Goal: Obtain resource: Download file/media

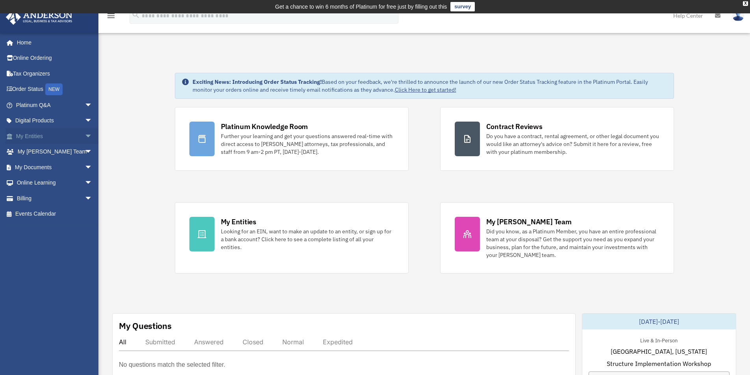
click at [69, 136] on link "My Entities arrow_drop_down" at bounding box center [55, 136] width 99 height 16
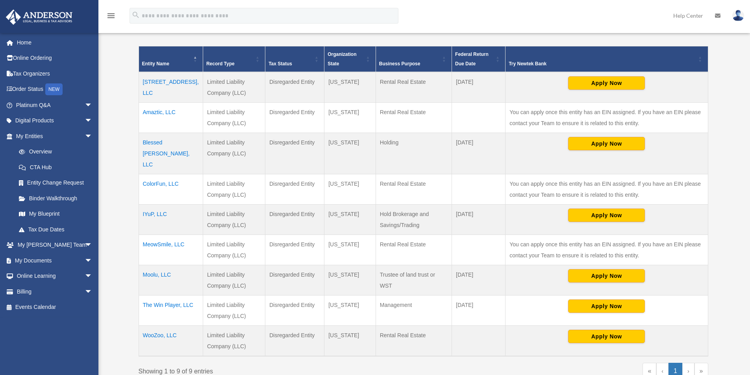
scroll to position [210, 0]
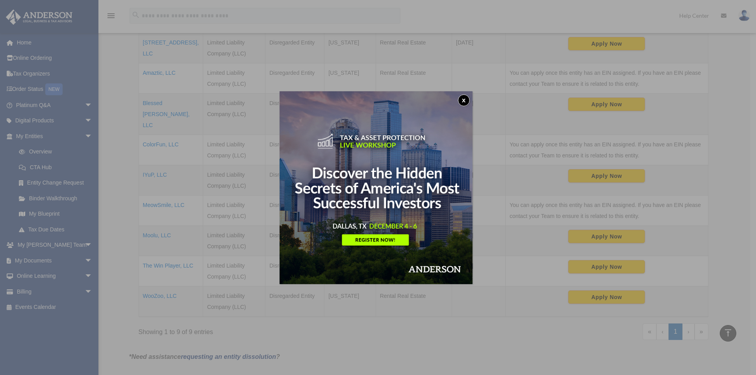
click at [468, 100] on button "x" at bounding box center [464, 100] width 12 height 12
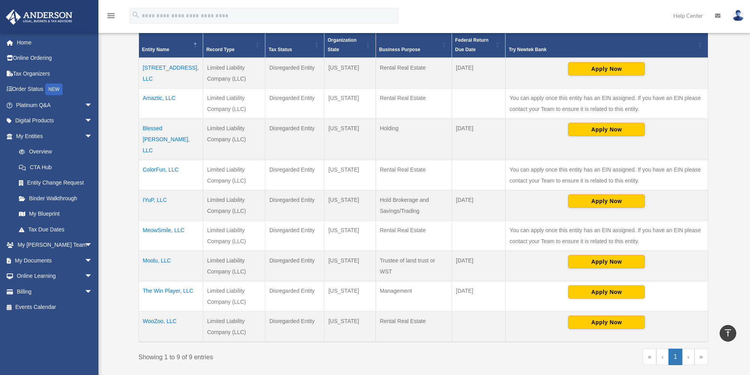
scroll to position [171, 0]
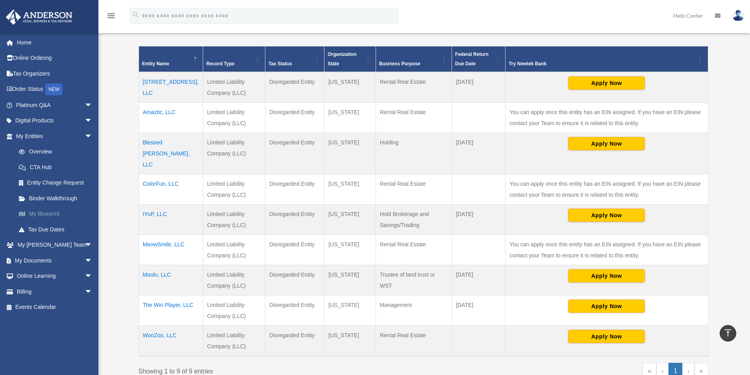
click at [53, 215] on link "My Blueprint" at bounding box center [57, 214] width 93 height 16
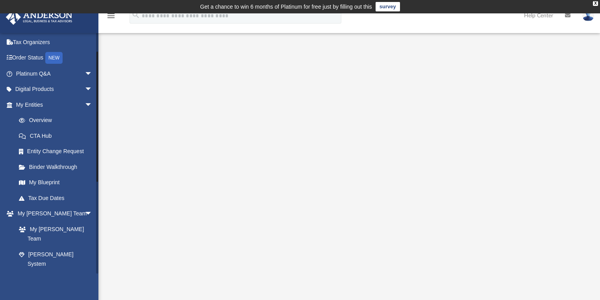
scroll to position [94, 0]
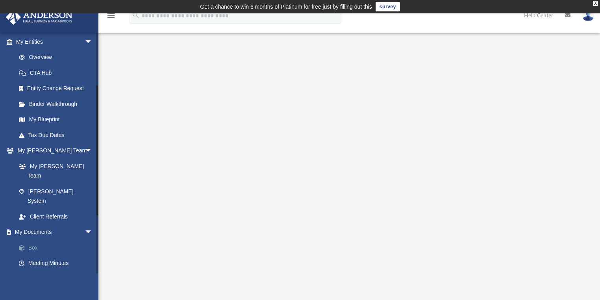
click at [31, 240] on link "Box" at bounding box center [57, 248] width 93 height 16
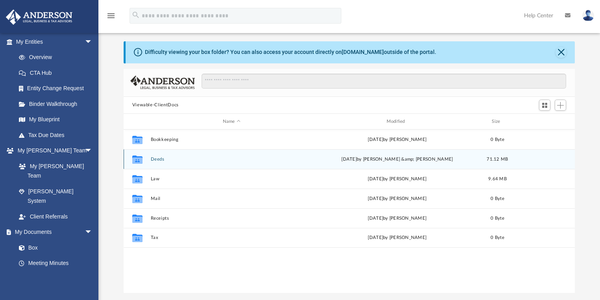
scroll to position [31, 0]
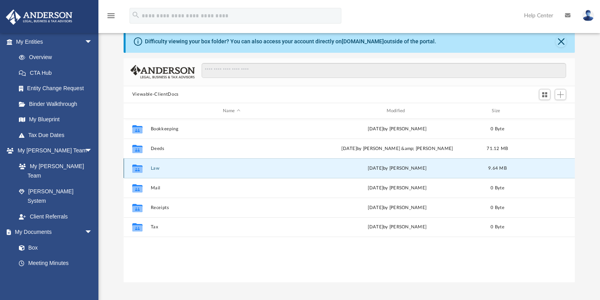
click at [157, 169] on button "Law" at bounding box center [231, 168] width 162 height 5
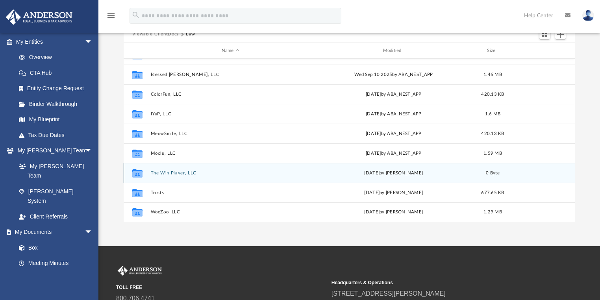
scroll to position [94, 0]
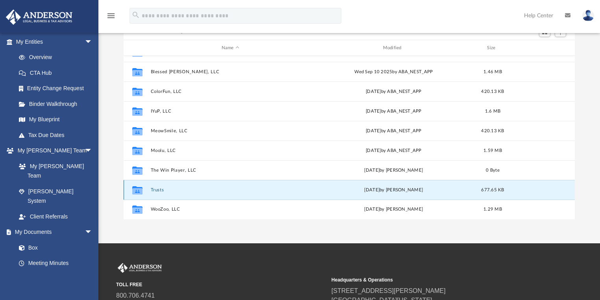
click at [158, 189] on button "Trusts" at bounding box center [230, 189] width 160 height 5
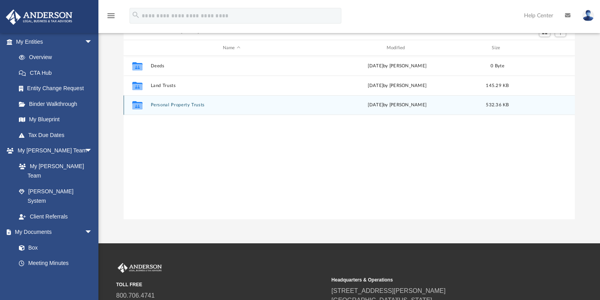
click at [181, 105] on button "Personal Property Trusts" at bounding box center [231, 105] width 162 height 5
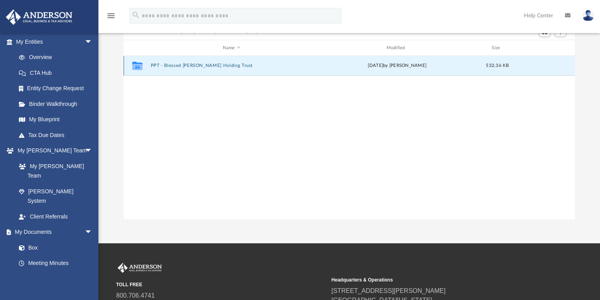
click at [202, 63] on button "PPT - Blessed Dino Doll Holding Trust" at bounding box center [231, 65] width 162 height 5
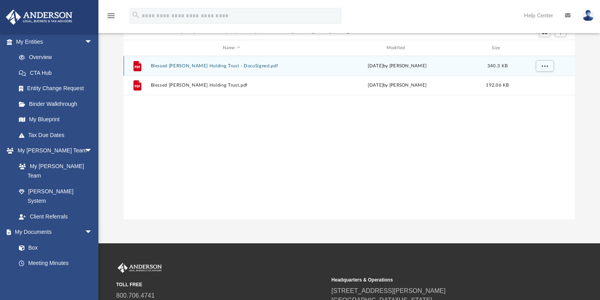
scroll to position [31, 0]
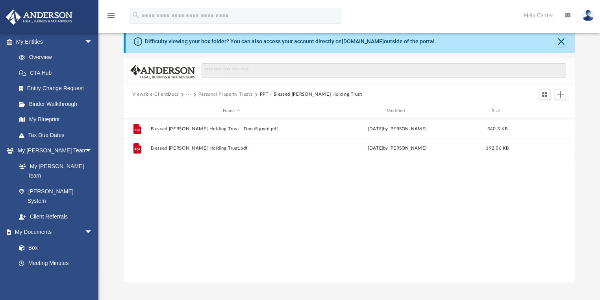
click at [249, 94] on button "Personal Property Trusts" at bounding box center [225, 94] width 54 height 7
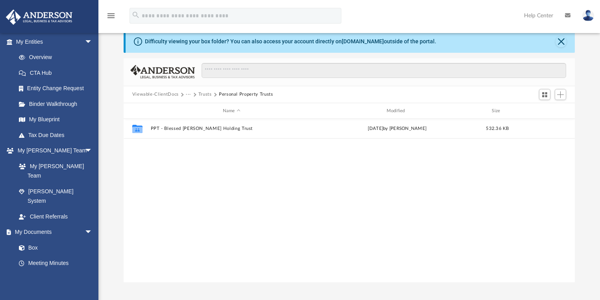
click at [208, 94] on button "Trusts" at bounding box center [204, 94] width 13 height 7
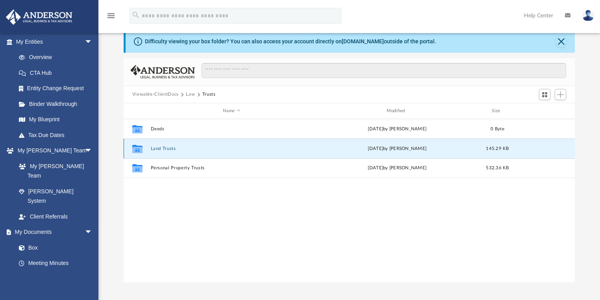
click at [163, 148] on button "Land Trusts" at bounding box center [231, 148] width 162 height 5
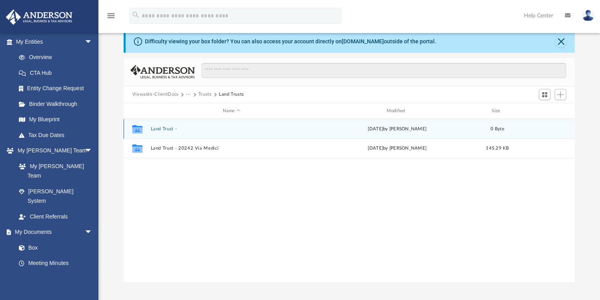
click at [166, 128] on button "Land Trust -" at bounding box center [231, 128] width 162 height 5
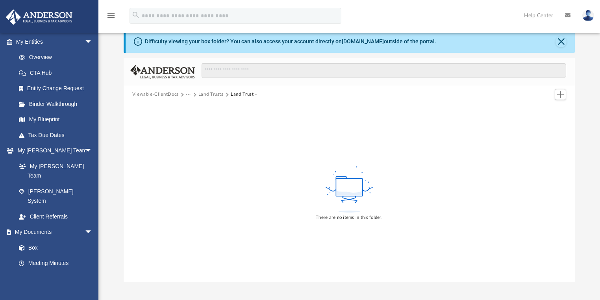
click at [208, 94] on button "Land Trusts" at bounding box center [210, 94] width 25 height 7
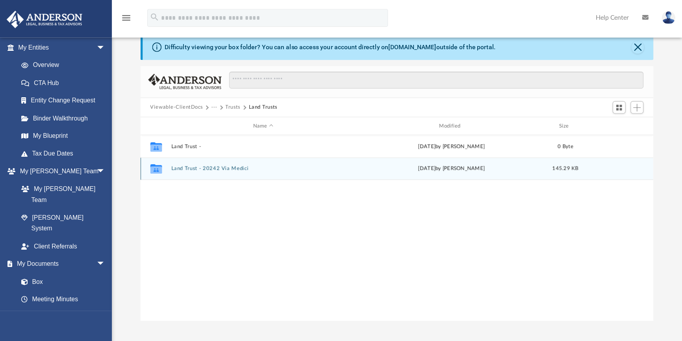
scroll to position [174, 447]
click at [191, 148] on button "Land Trust - 20242 Via Medici" at bounding box center [231, 148] width 162 height 5
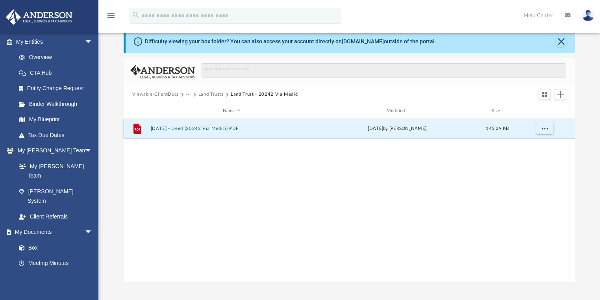
click at [196, 131] on button "2025.10.01 - Deed (20242 Via Medici).PDF" at bounding box center [231, 128] width 162 height 5
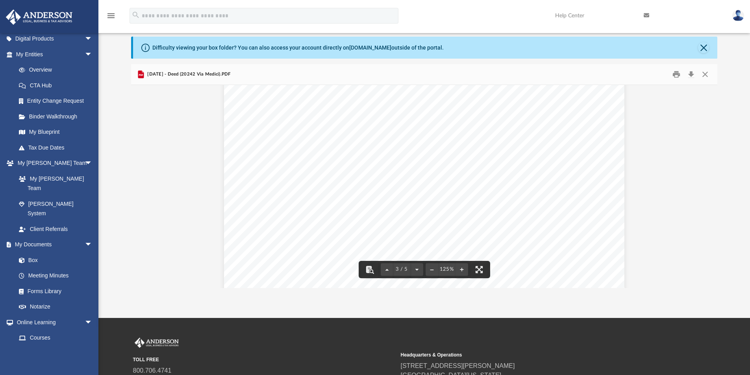
scroll to position [1535, 0]
click at [706, 75] on button "Close" at bounding box center [705, 75] width 14 height 12
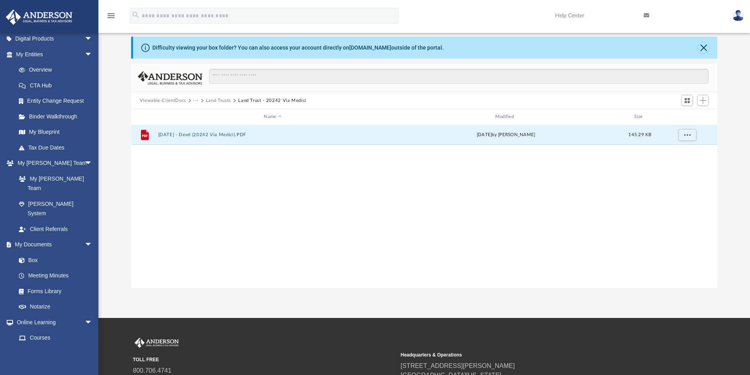
click at [217, 103] on button "Land Trusts" at bounding box center [218, 100] width 25 height 7
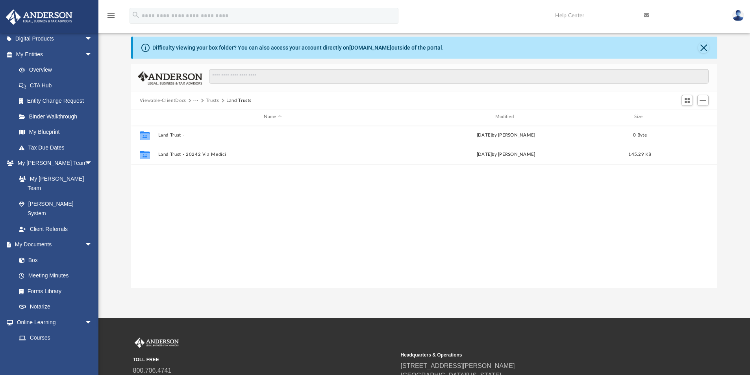
click at [209, 102] on button "Trusts" at bounding box center [212, 100] width 13 height 7
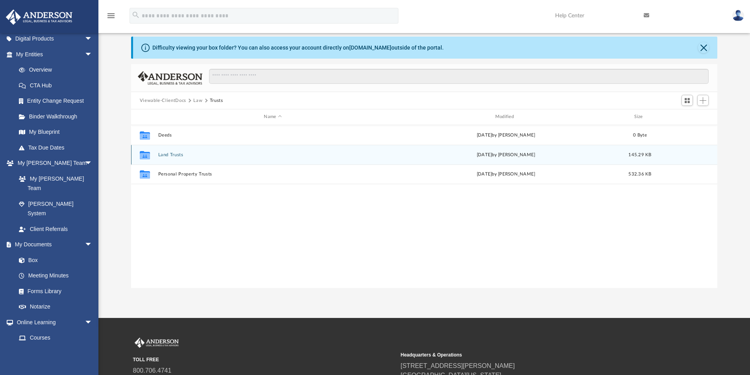
click at [172, 156] on button "Land Trusts" at bounding box center [273, 154] width 230 height 5
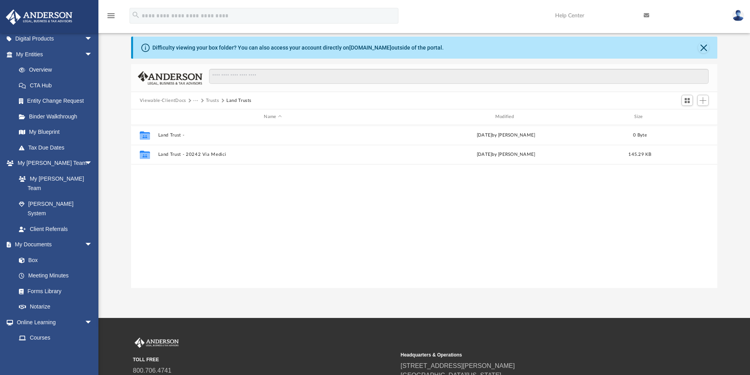
click at [218, 102] on button "Trusts" at bounding box center [212, 100] width 13 height 7
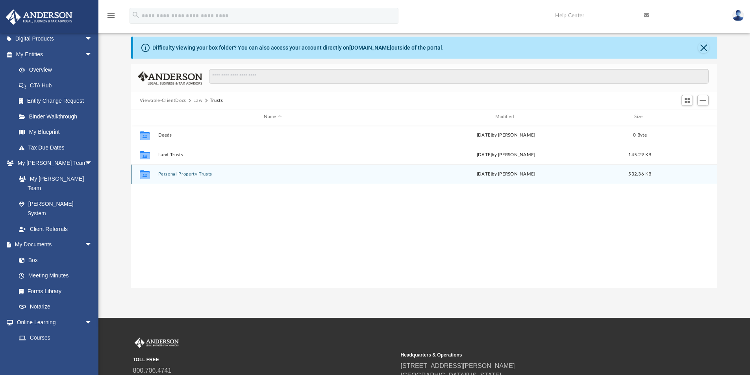
click at [195, 171] on div "Collaborated Folder Personal Property Trusts Fri Sep 19 2025 by Ashley Sevy 532…" at bounding box center [424, 175] width 587 height 20
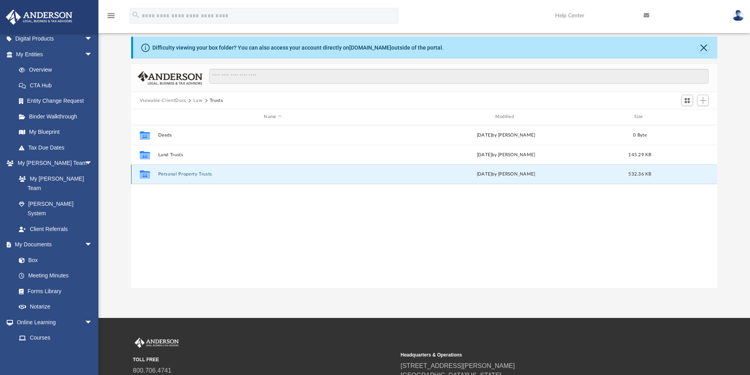
click at [190, 174] on button "Personal Property Trusts" at bounding box center [273, 174] width 230 height 5
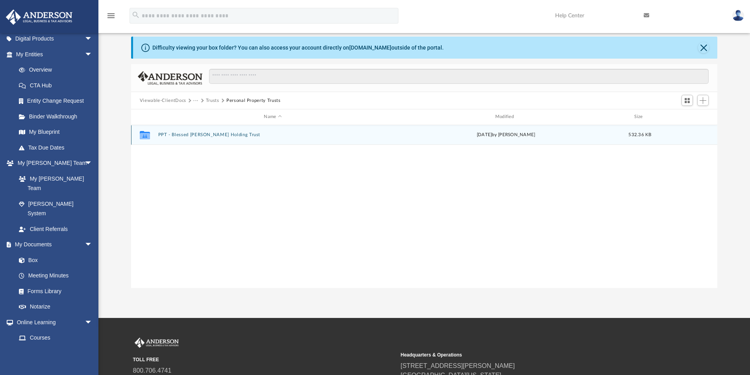
click at [209, 133] on button "PPT - Blessed Dino Doll Holding Trust" at bounding box center [273, 134] width 230 height 5
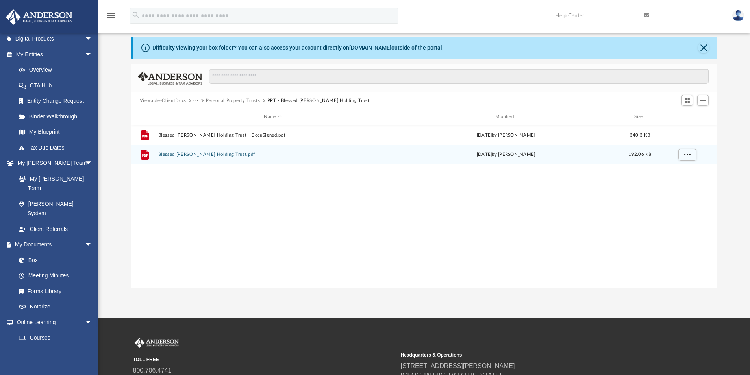
click at [219, 153] on button "Blessed Dino Doll Holding Trust.pdf" at bounding box center [273, 154] width 230 height 5
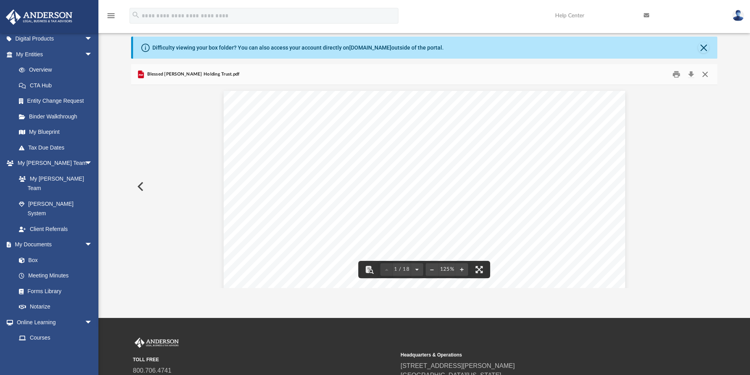
click at [707, 77] on button "Close" at bounding box center [705, 75] width 14 height 12
